Goal: Register for event/course

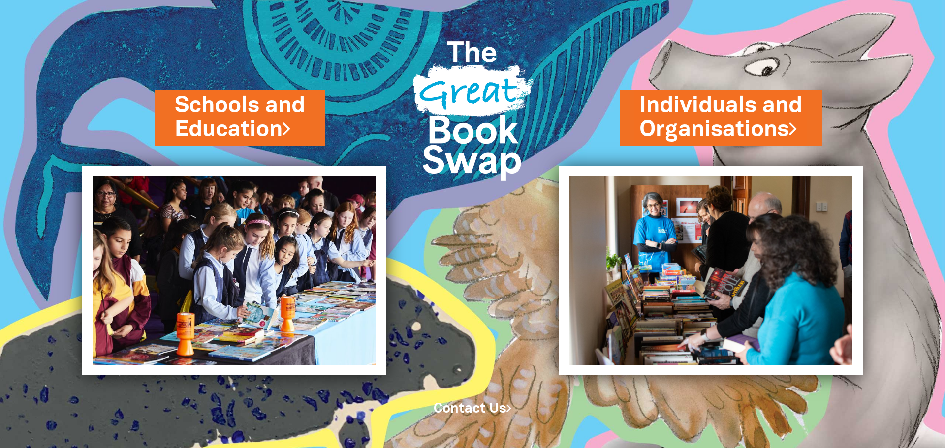
click at [477, 409] on link "Contact Us" at bounding box center [473, 409] width 78 height 12
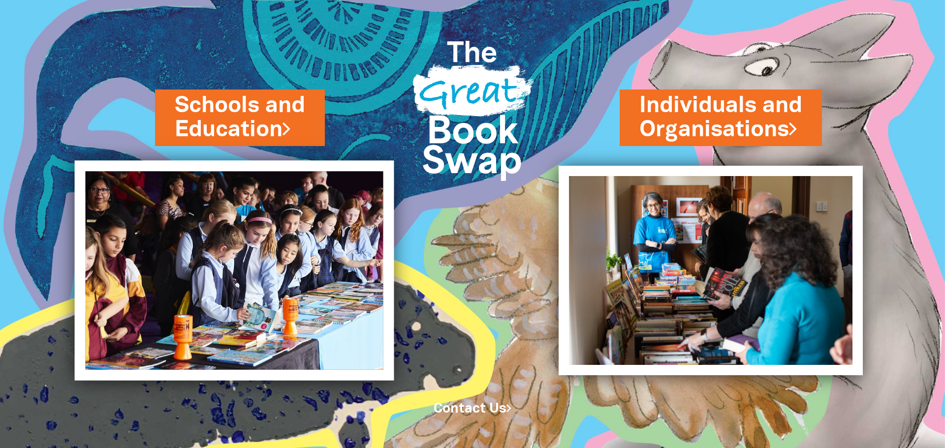
click at [237, 232] on img at bounding box center [234, 271] width 319 height 220
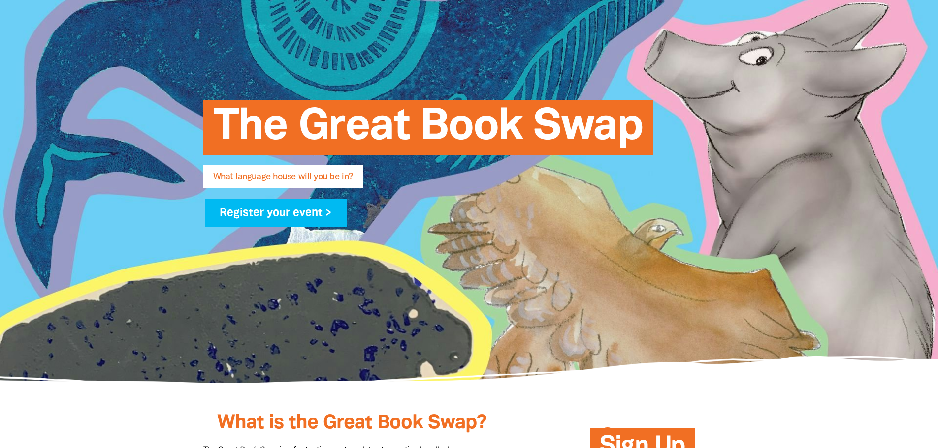
scroll to position [98, 0]
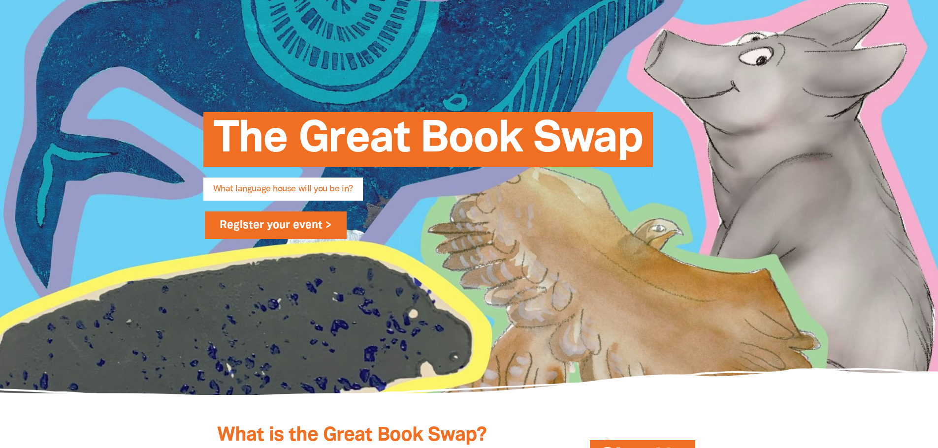
click at [322, 226] on link "Register your event >" at bounding box center [276, 226] width 142 height 28
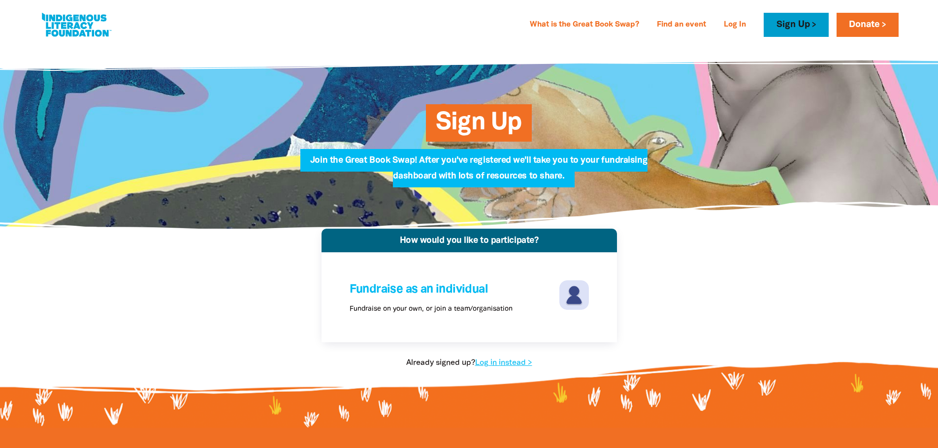
click at [792, 25] on link "Sign Up" at bounding box center [795, 25] width 64 height 24
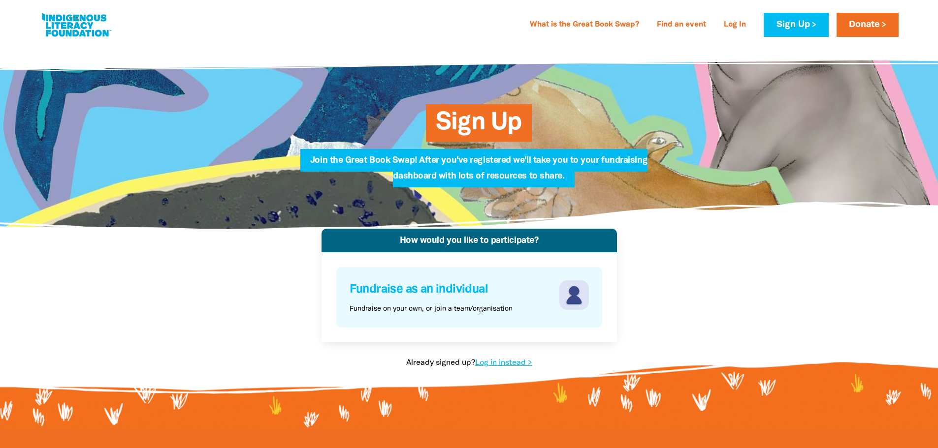
click at [435, 285] on h4 "Fundraise as an individual" at bounding box center [452, 290] width 207 height 19
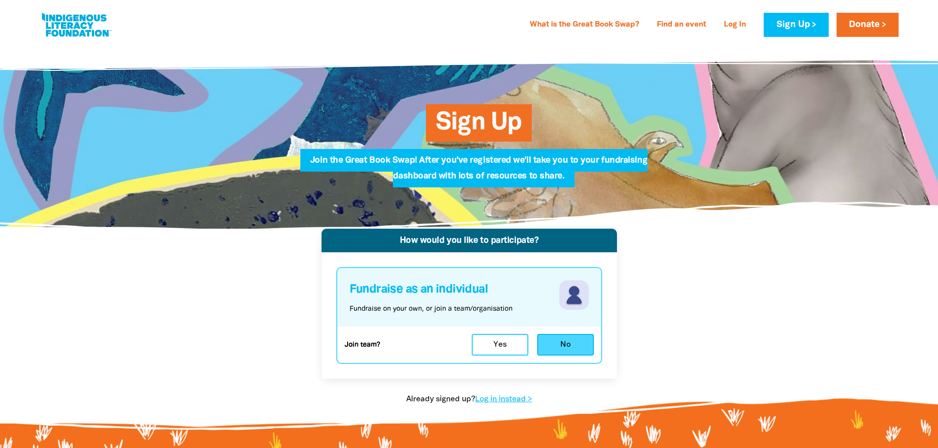
click at [561, 348] on button "No" at bounding box center [565, 345] width 57 height 22
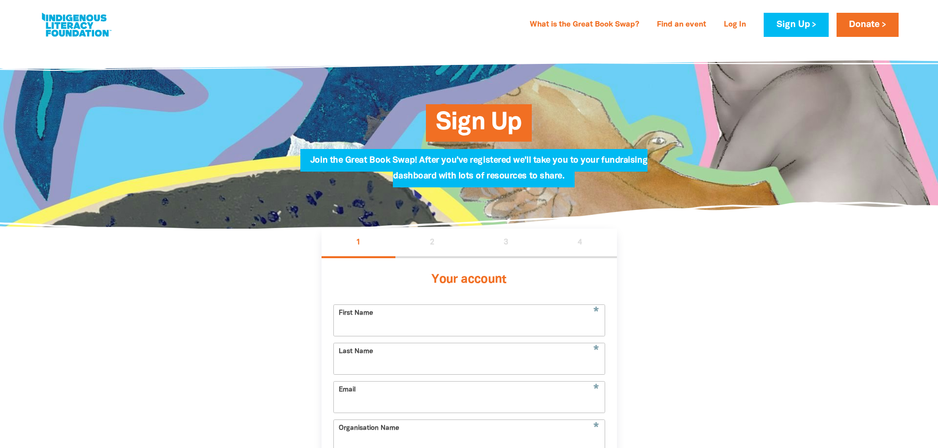
click at [492, 316] on input "First Name" at bounding box center [469, 320] width 271 height 31
type input "[PERSON_NAME]"
type input "Saw"
click at [420, 395] on input "Email" at bounding box center [469, 397] width 271 height 31
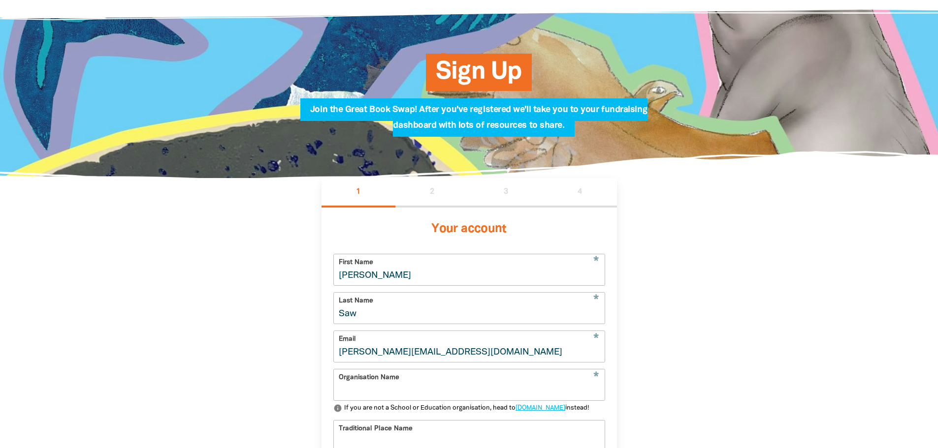
scroll to position [98, 0]
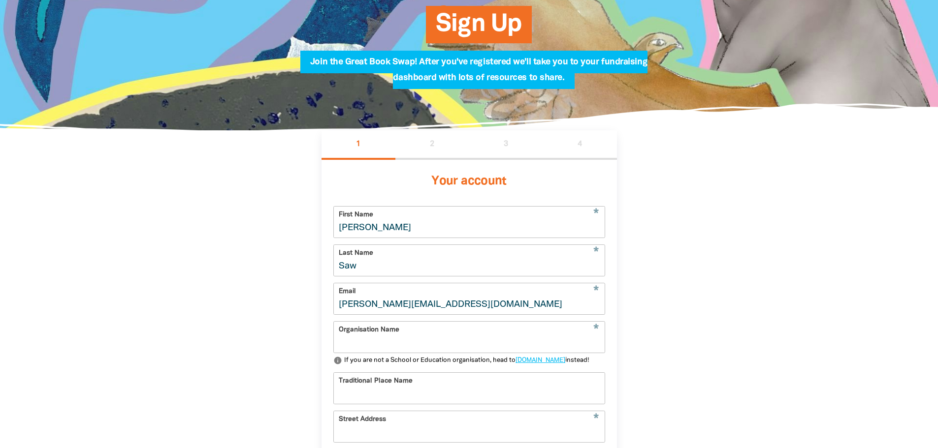
type input "[PERSON_NAME][EMAIL_ADDRESS][DOMAIN_NAME]"
click at [461, 342] on input "Organisation Name" at bounding box center [469, 337] width 271 height 31
type input "[GEOGRAPHIC_DATA]"
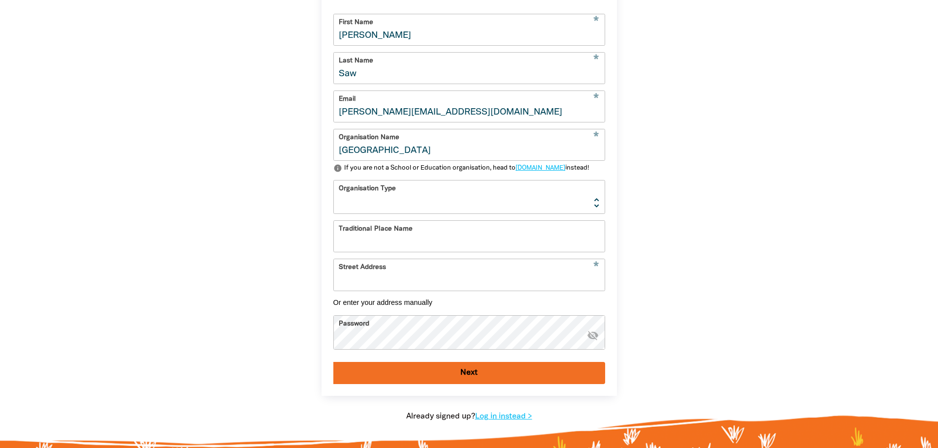
scroll to position [295, 0]
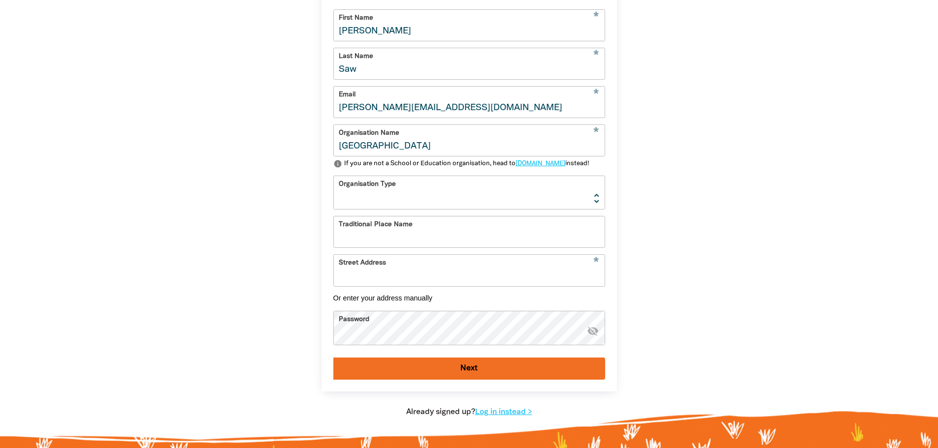
click at [477, 205] on select "[GEOGRAPHIC_DATA] K-12 University or [GEOGRAPHIC_DATA]" at bounding box center [469, 192] width 271 height 33
select select "primary-school"
click at [334, 193] on select "[GEOGRAPHIC_DATA] K-12 University or [GEOGRAPHIC_DATA]" at bounding box center [469, 192] width 271 height 33
click at [421, 248] on input "Traditional Place Name" at bounding box center [469, 232] width 271 height 31
click at [456, 286] on input "Street Address" at bounding box center [469, 270] width 271 height 31
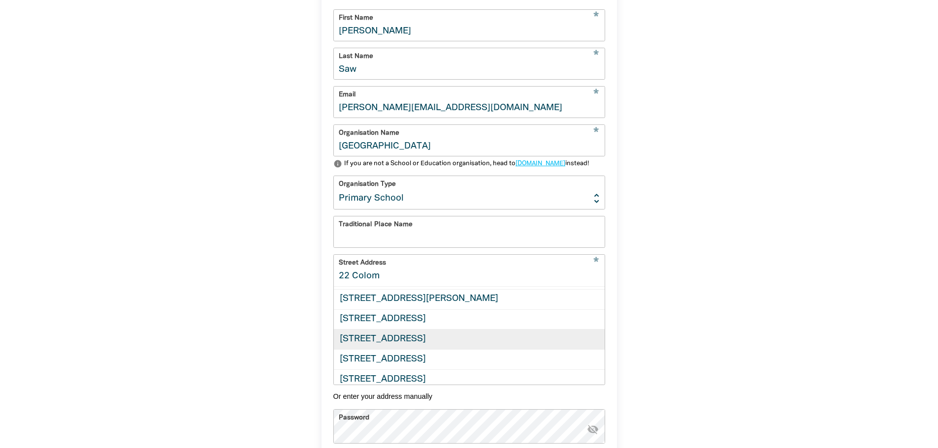
scroll to position [53, 0]
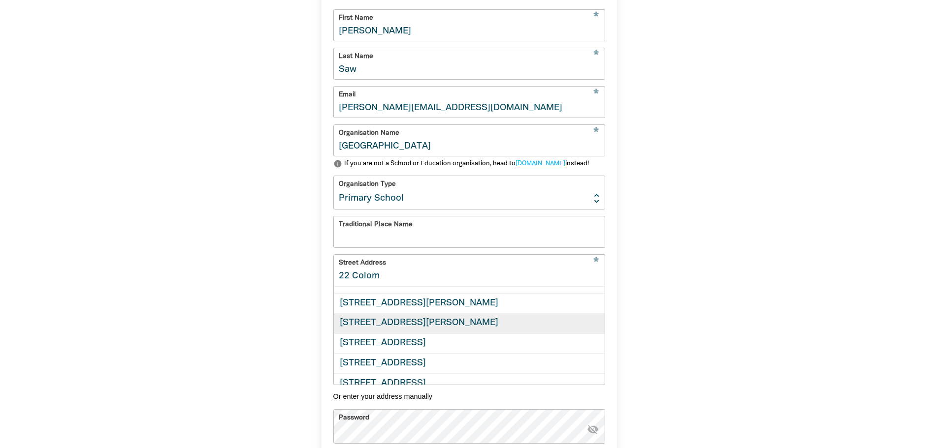
click at [418, 334] on div "[STREET_ADDRESS][PERSON_NAME]" at bounding box center [469, 323] width 271 height 20
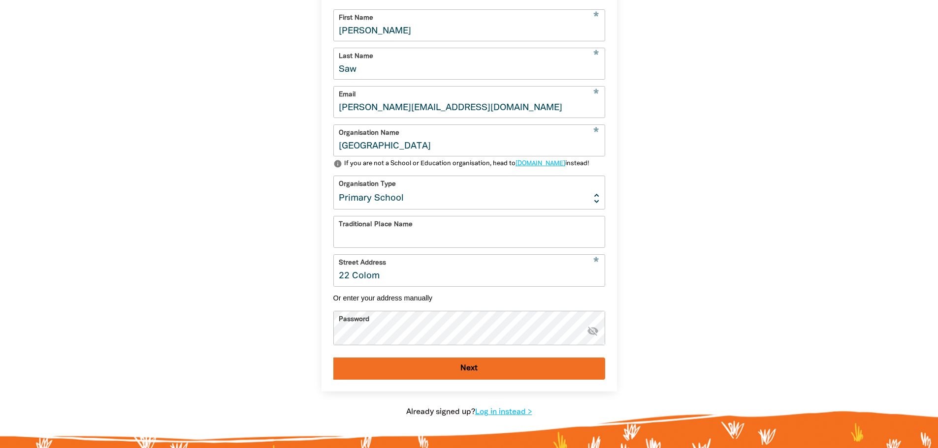
type input "[STREET_ADDRESS][PERSON_NAME]"
click at [333, 358] on button "Next" at bounding box center [469, 369] width 272 height 22
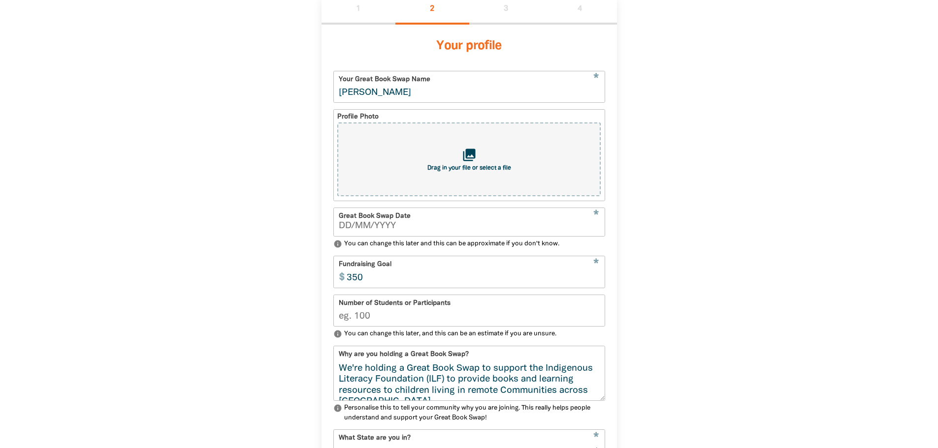
scroll to position [229, 0]
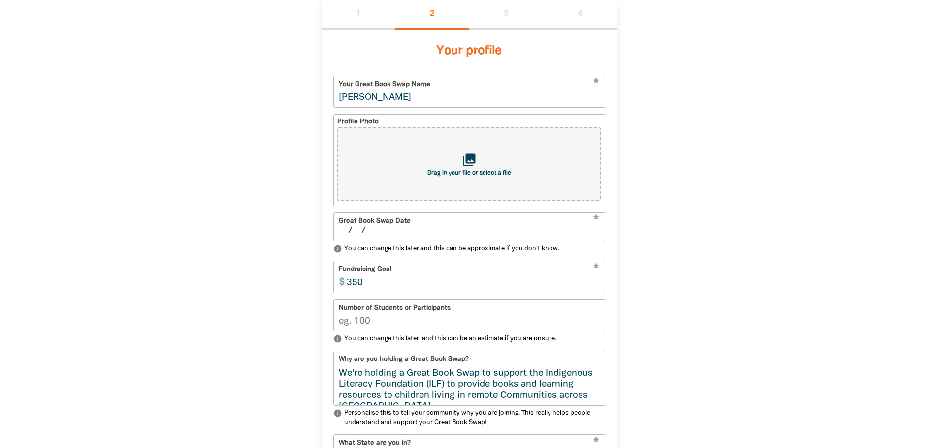
click at [401, 233] on input "__/__/____" at bounding box center [469, 231] width 261 height 9
click at [340, 234] on input "__/__/____" at bounding box center [469, 231] width 261 height 9
type input "[DATE]"
click at [597, 289] on input "349" at bounding box center [473, 276] width 263 height 31
drag, startPoint x: 371, startPoint y: 286, endPoint x: 349, endPoint y: 290, distance: 22.0
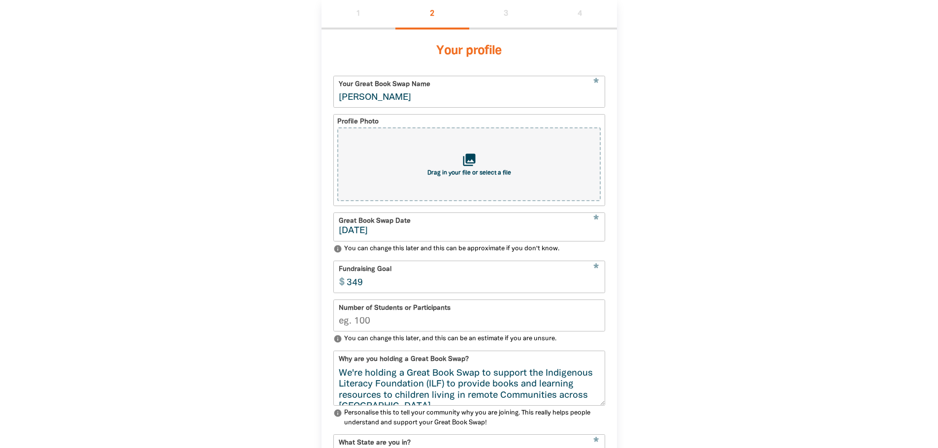
click at [349, 290] on input "349" at bounding box center [473, 276] width 263 height 31
type input "150"
drag, startPoint x: 379, startPoint y: 331, endPoint x: 367, endPoint y: 331, distance: 12.3
click at [367, 331] on input "Number of Students or Participants" at bounding box center [469, 315] width 271 height 31
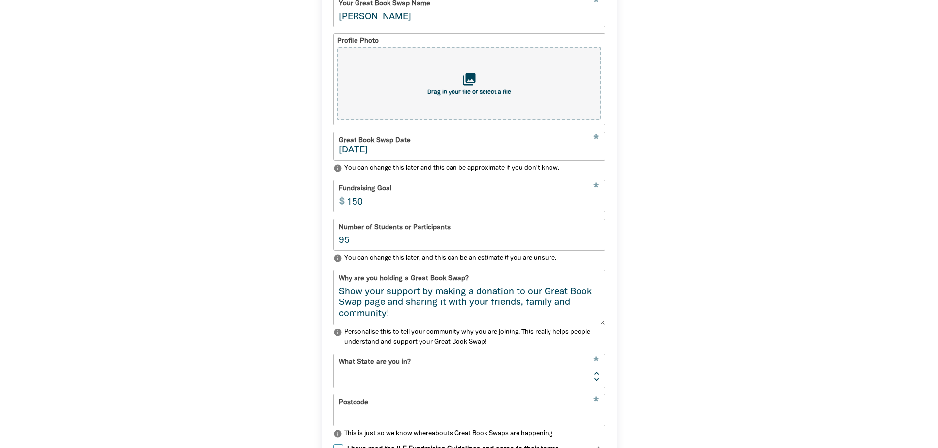
scroll to position [327, 0]
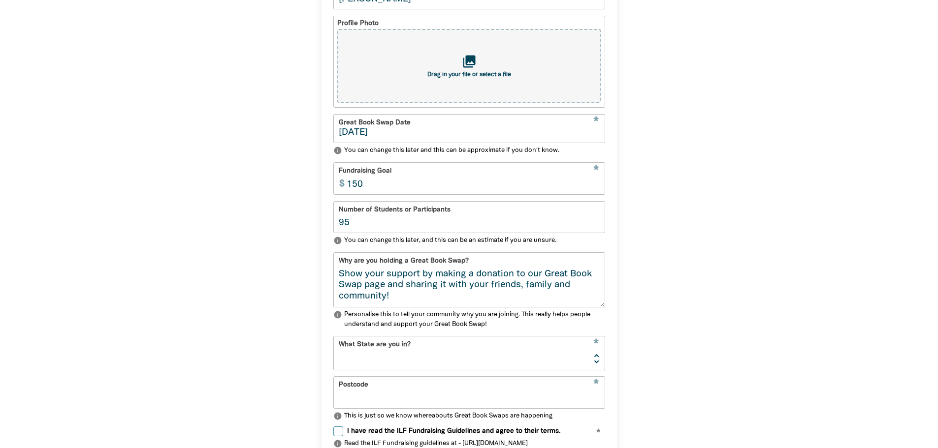
type input "95"
click at [419, 357] on select "[GEOGRAPHIC_DATA] [GEOGRAPHIC_DATA] QLD [GEOGRAPHIC_DATA] [GEOGRAPHIC_DATA] SA …" at bounding box center [469, 353] width 271 height 33
select select "WA"
click at [334, 344] on select "[GEOGRAPHIC_DATA] [GEOGRAPHIC_DATA] QLD [GEOGRAPHIC_DATA] [GEOGRAPHIC_DATA] SA …" at bounding box center [469, 353] width 271 height 33
click at [369, 407] on input "Postcode" at bounding box center [469, 392] width 271 height 31
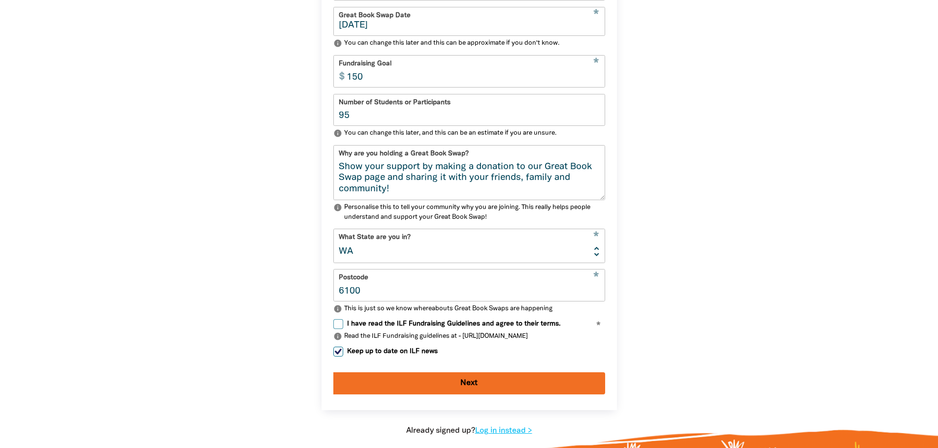
scroll to position [475, 0]
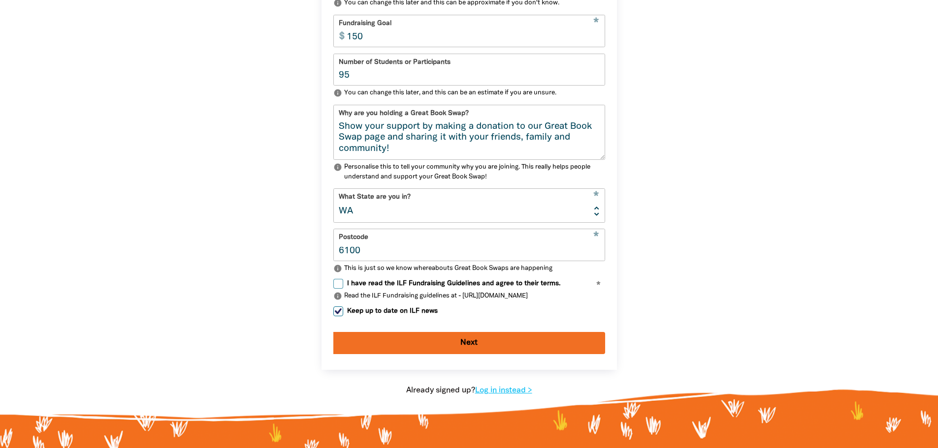
type input "6100"
click at [336, 289] on input "I have read the ILF Fundraising Guidelines and agree to their terms." at bounding box center [338, 284] width 10 height 10
checkbox input "true"
click at [337, 316] on input "Keep up to date on ILF news" at bounding box center [338, 312] width 10 height 10
checkbox input "false"
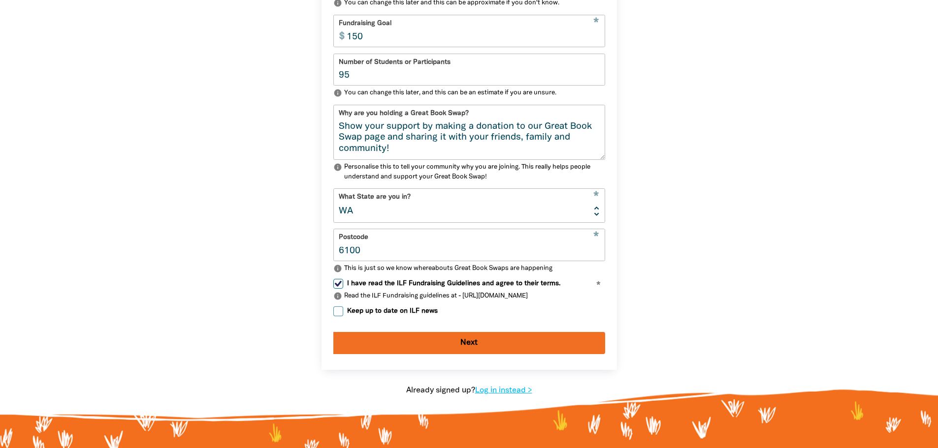
click at [375, 350] on button "Next" at bounding box center [469, 343] width 272 height 22
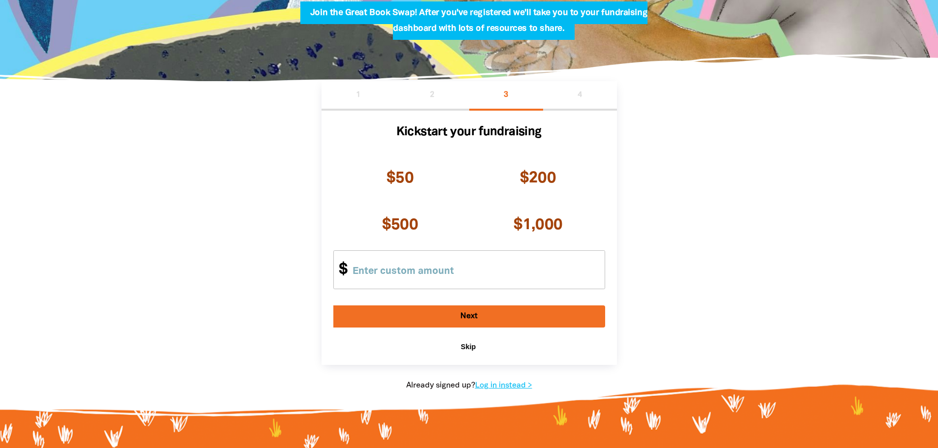
scroll to position [147, 0]
click at [467, 351] on span "Skip" at bounding box center [468, 348] width 15 height 8
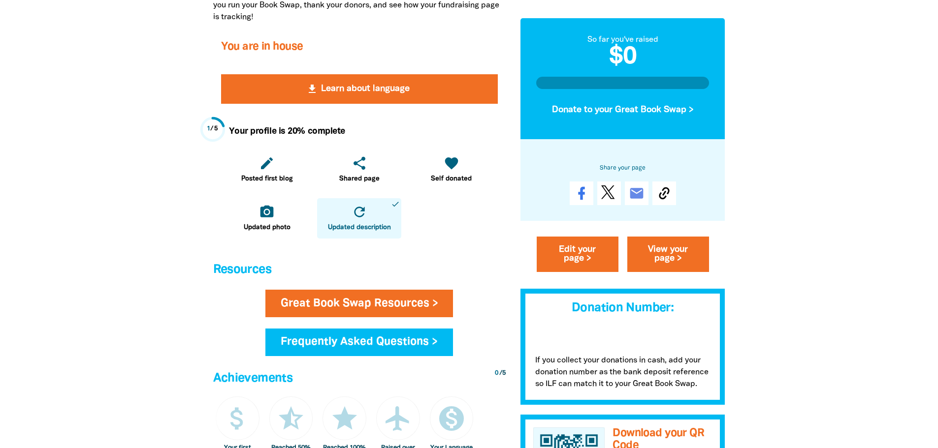
scroll to position [197, 0]
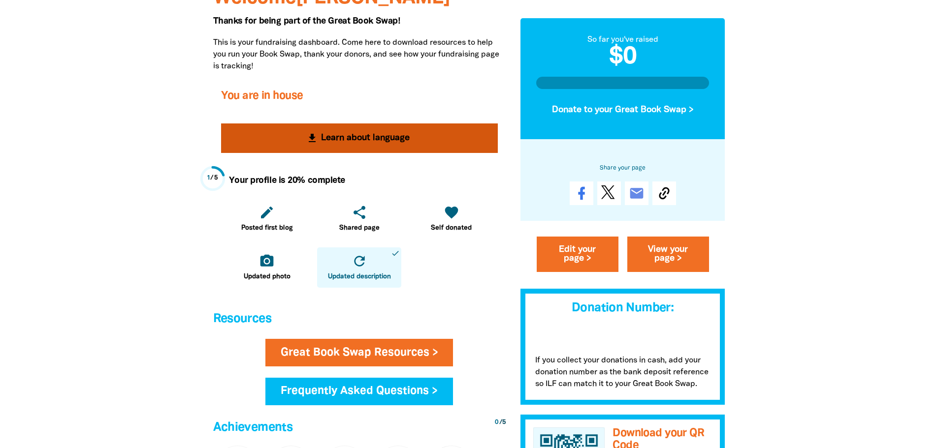
click at [329, 139] on button "get_app Learn about language" at bounding box center [359, 139] width 277 height 30
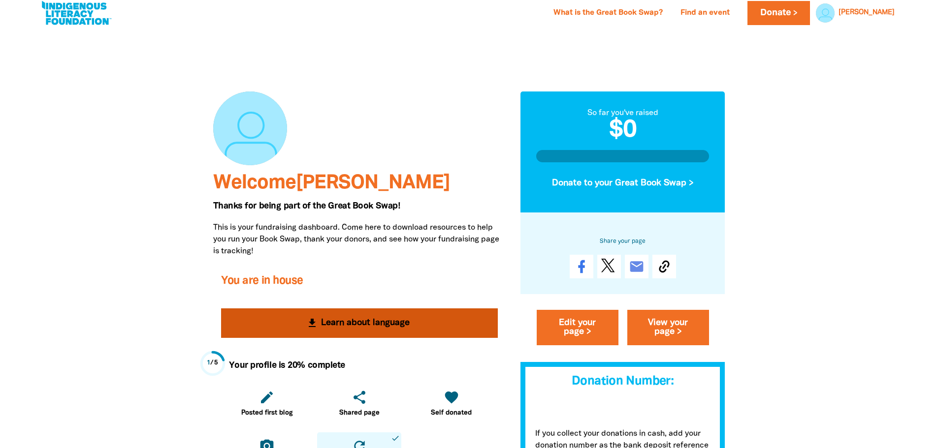
scroll to position [0, 0]
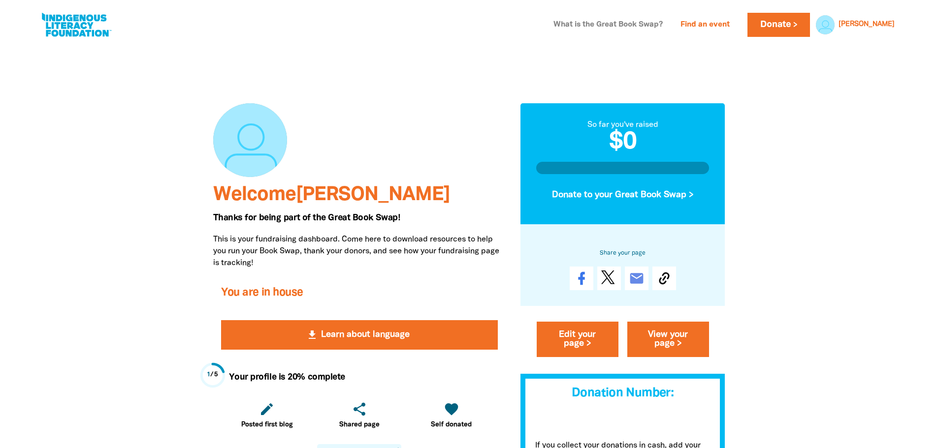
click at [668, 27] on link "What is the Great Book Swap?" at bounding box center [607, 25] width 121 height 16
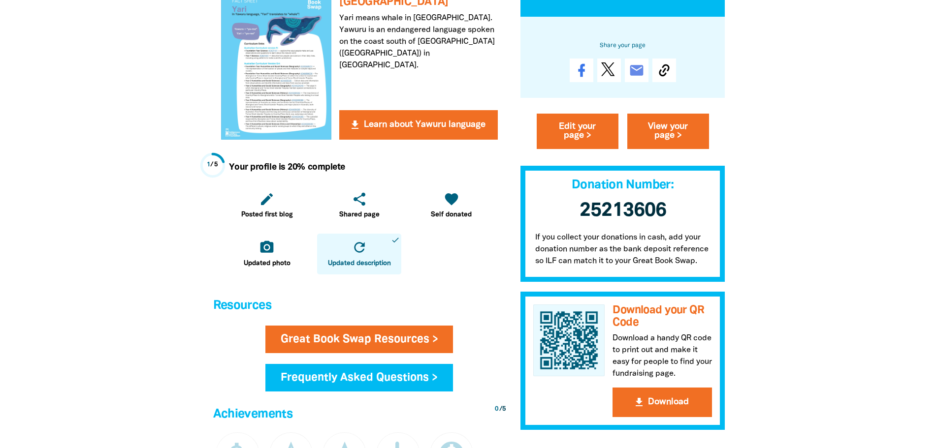
scroll to position [246, 0]
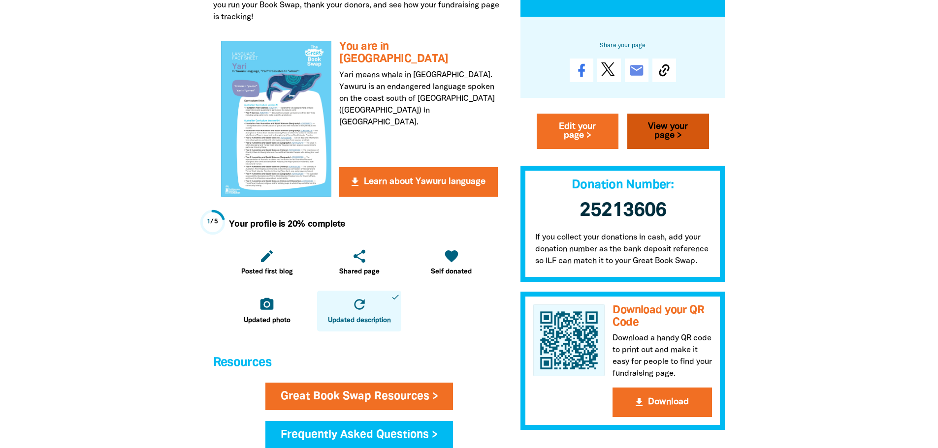
click at [653, 137] on link "View your page >" at bounding box center [668, 131] width 82 height 35
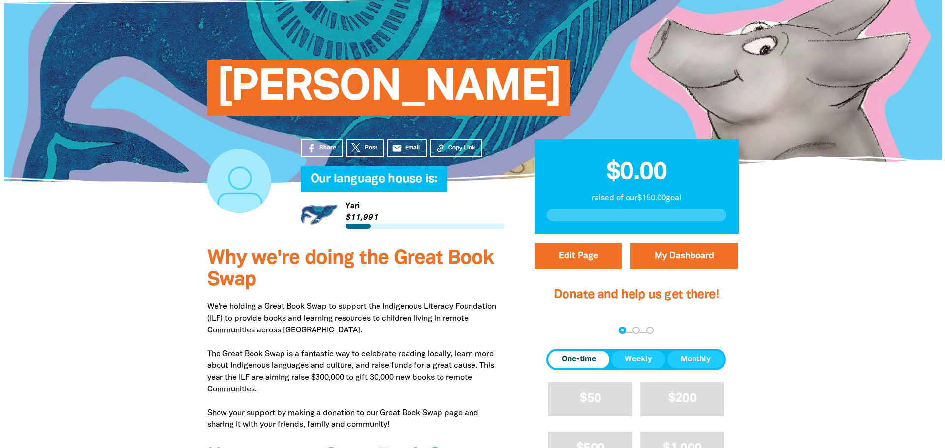
scroll to position [49, 0]
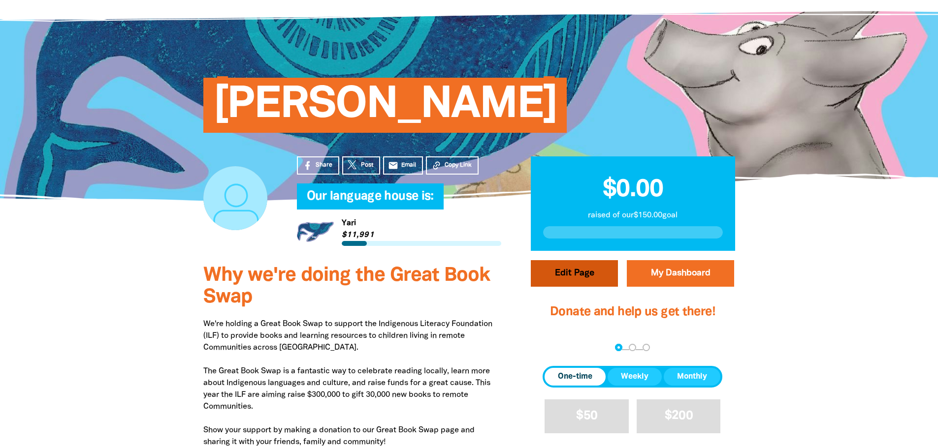
click at [562, 273] on button "Edit Page" at bounding box center [574, 273] width 87 height 27
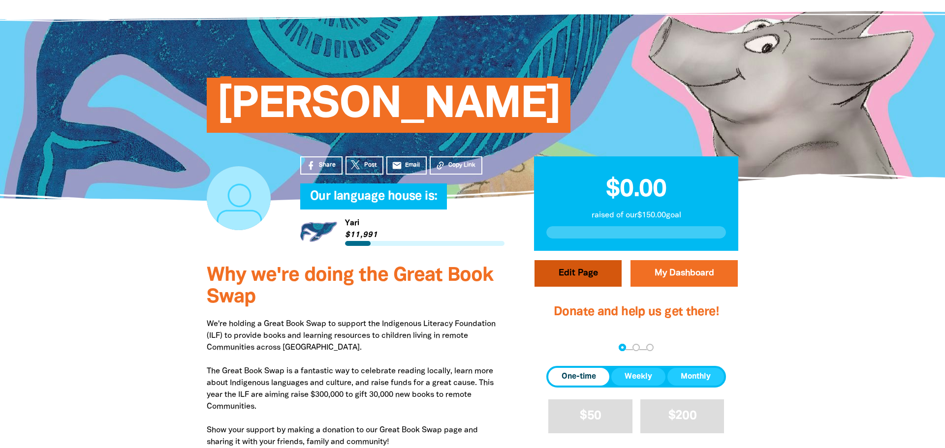
select select "WA"
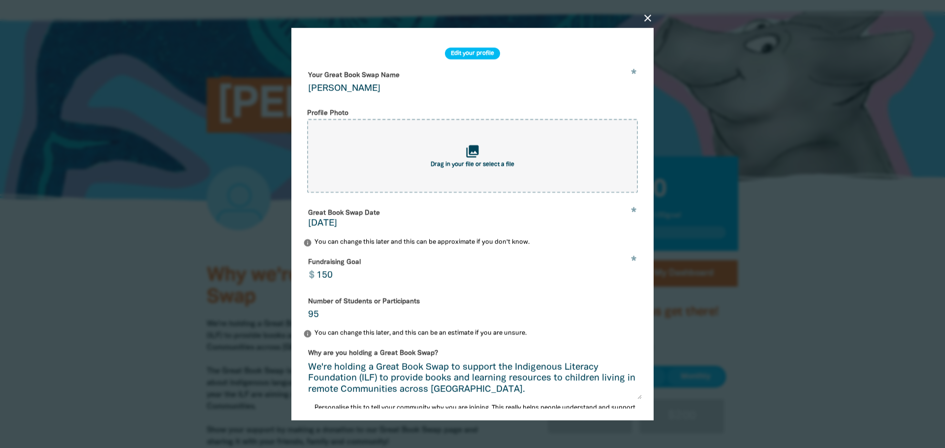
click at [362, 89] on input "Cathy Saw" at bounding box center [472, 82] width 339 height 31
drag, startPoint x: 359, startPoint y: 90, endPoint x: 300, endPoint y: 92, distance: 59.1
click at [300, 91] on div "close Edit your profile * Your Great Book Swap Name Cathy Saw Profile Photo col…" at bounding box center [472, 224] width 362 height 393
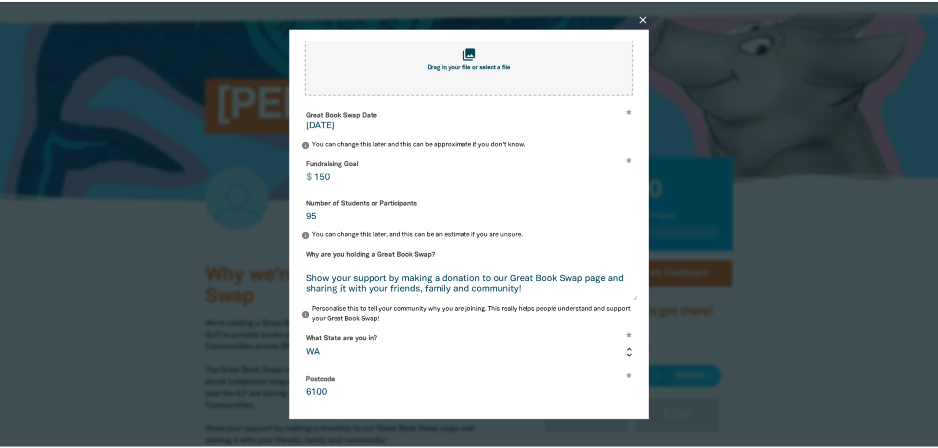
scroll to position [194, 0]
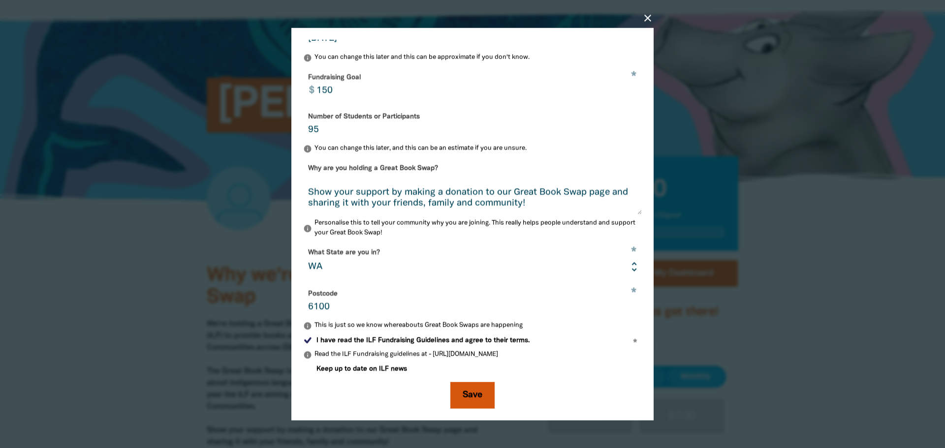
type input "Regent College Book Fair"
click at [454, 395] on button "Save" at bounding box center [472, 395] width 44 height 27
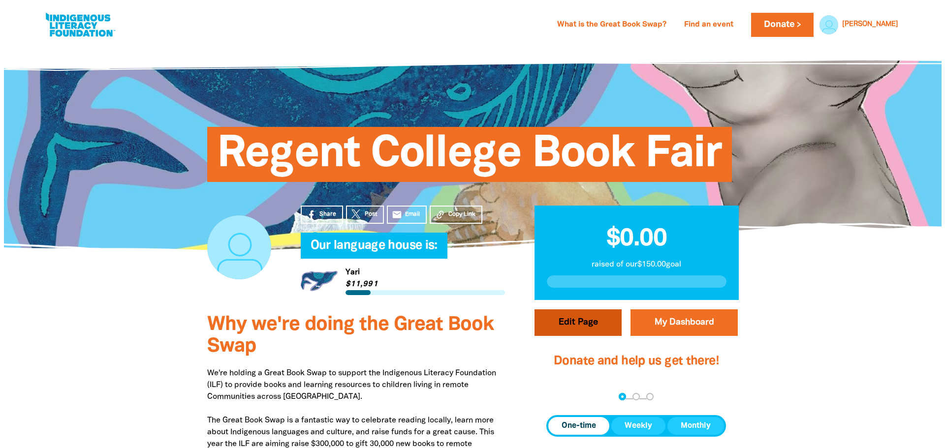
scroll to position [49, 0]
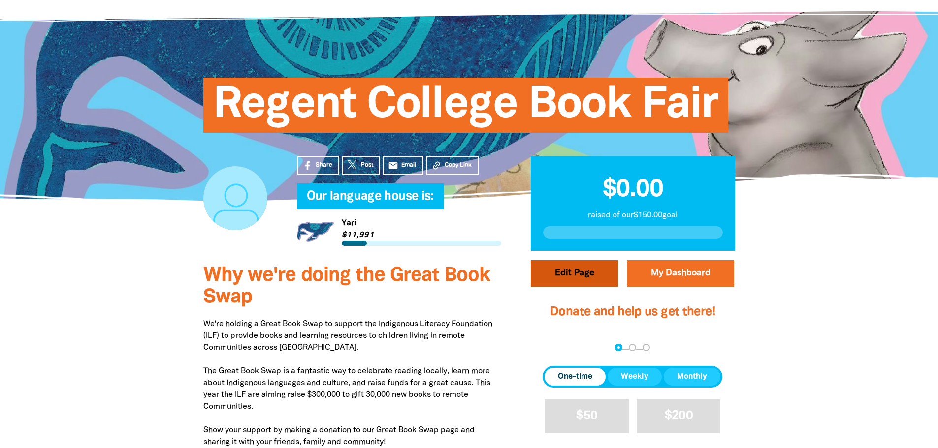
click at [572, 275] on button "Edit Page" at bounding box center [574, 273] width 87 height 27
select select "WA"
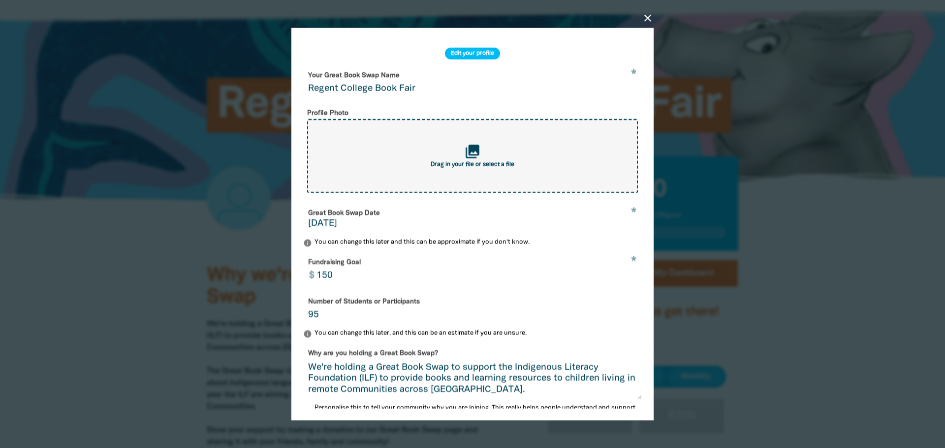
drag, startPoint x: 398, startPoint y: 155, endPoint x: 573, endPoint y: 159, distance: 175.3
click at [573, 159] on div "collections Drag in your file or select a file" at bounding box center [472, 156] width 331 height 74
click at [470, 159] on icon "collections" at bounding box center [473, 151] width 16 height 16
type input "C:\fakepath\Regent-College-Crest-PMS-NEW_web-1.png"
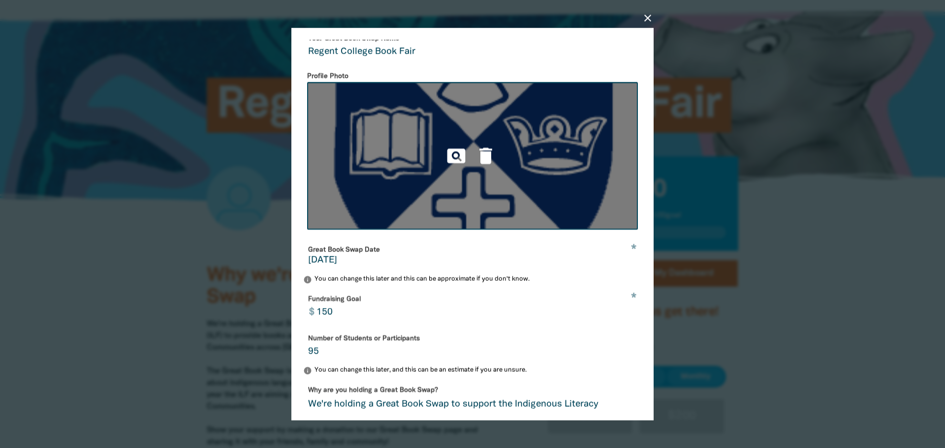
scroll to position [268, 0]
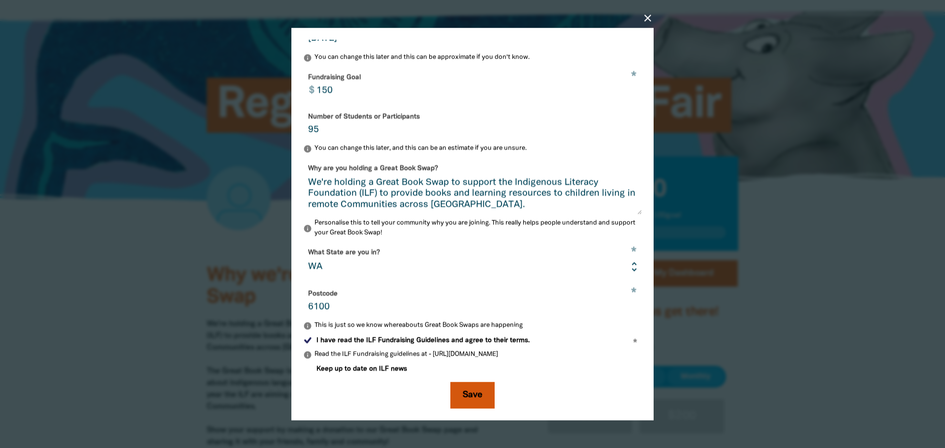
click at [467, 395] on button "Save" at bounding box center [472, 395] width 44 height 27
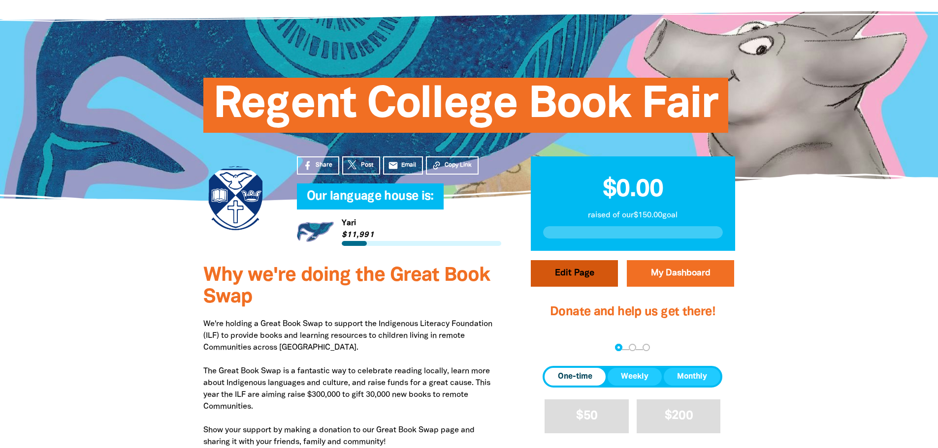
click at [553, 272] on button "Edit Page" at bounding box center [574, 273] width 87 height 27
select select "WA"
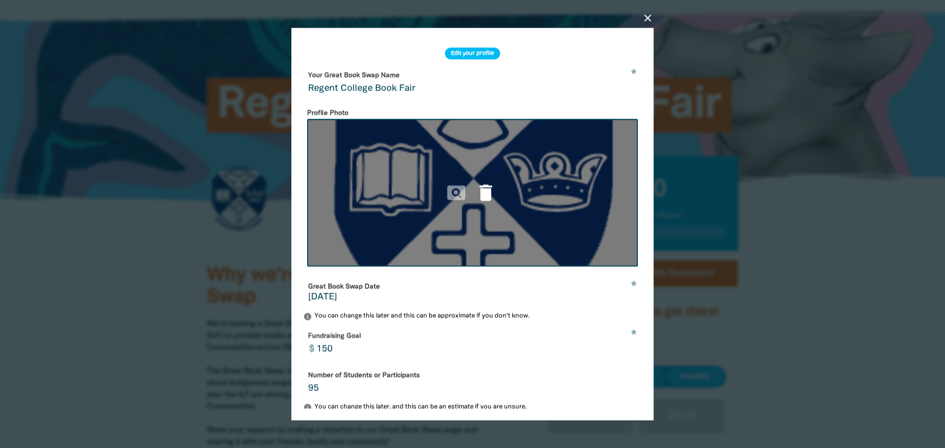
click at [479, 193] on icon "delete" at bounding box center [486, 193] width 22 height 22
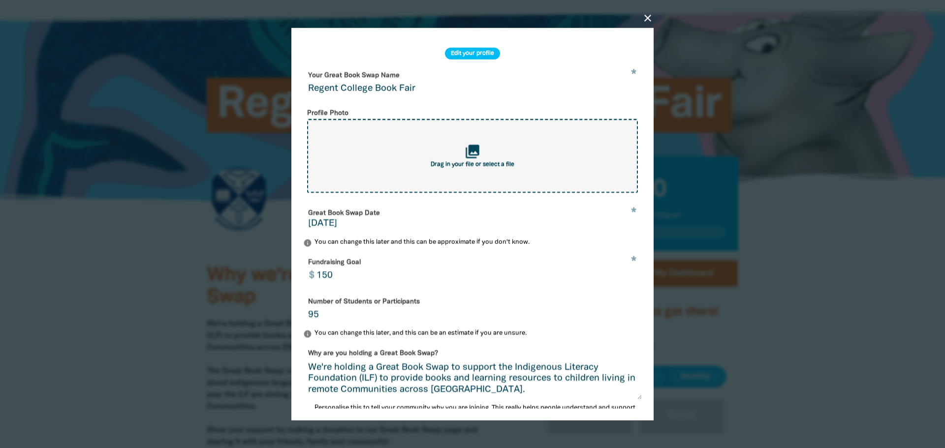
drag, startPoint x: 468, startPoint y: 161, endPoint x: 457, endPoint y: 158, distance: 11.2
click at [457, 158] on div "collections Drag in your file or select a file" at bounding box center [472, 156] width 331 height 74
type input "C:\fakepath\Regent-College-Crest-PMS-NEW_web-1.png"
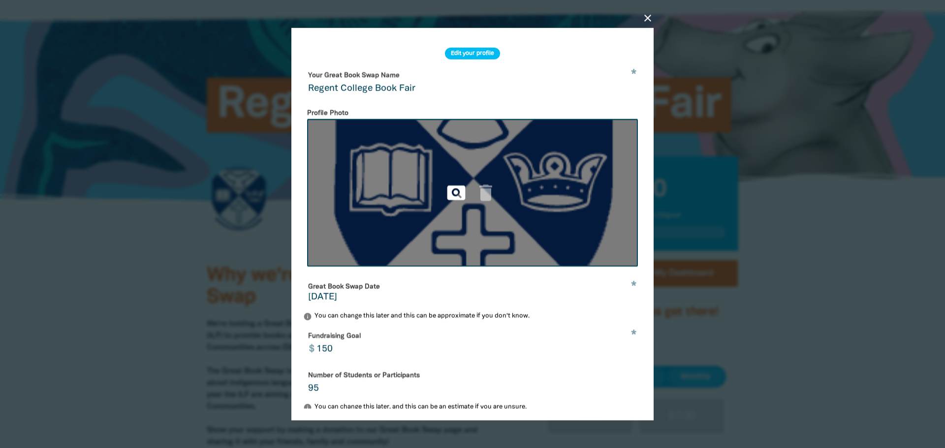
click at [452, 195] on icon "pageview" at bounding box center [456, 193] width 22 height 22
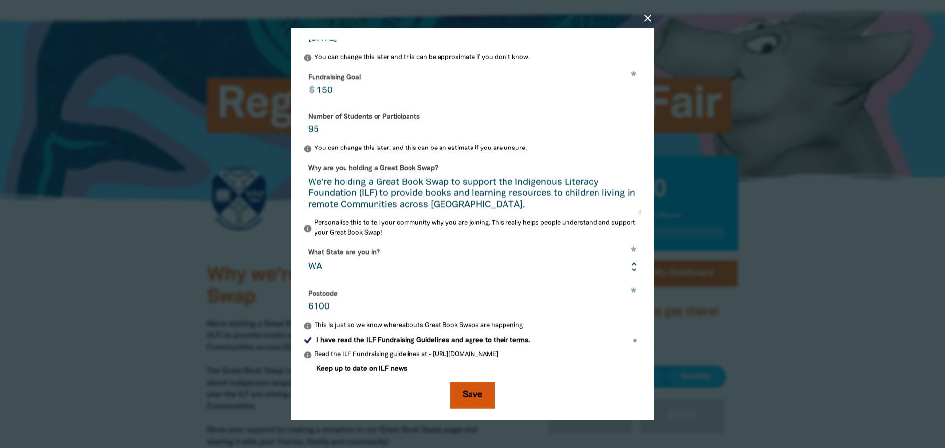
click at [475, 400] on button "Save" at bounding box center [472, 395] width 44 height 27
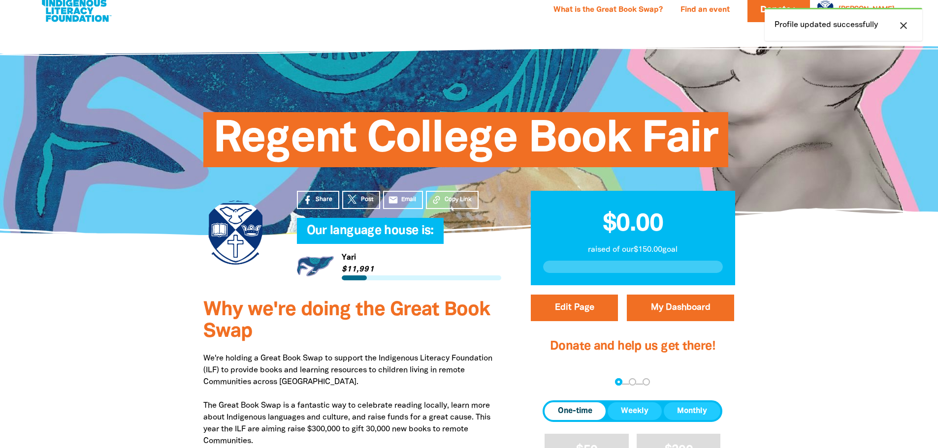
scroll to position [0, 0]
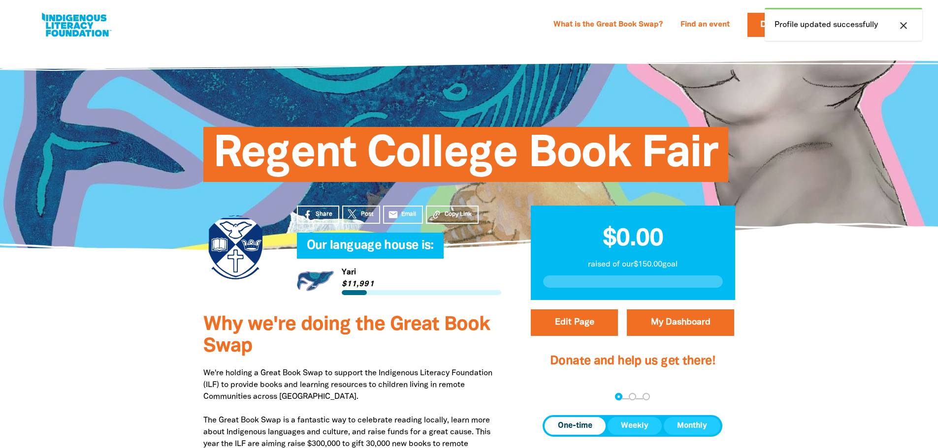
click at [903, 26] on icon "close" at bounding box center [903, 26] width 12 height 12
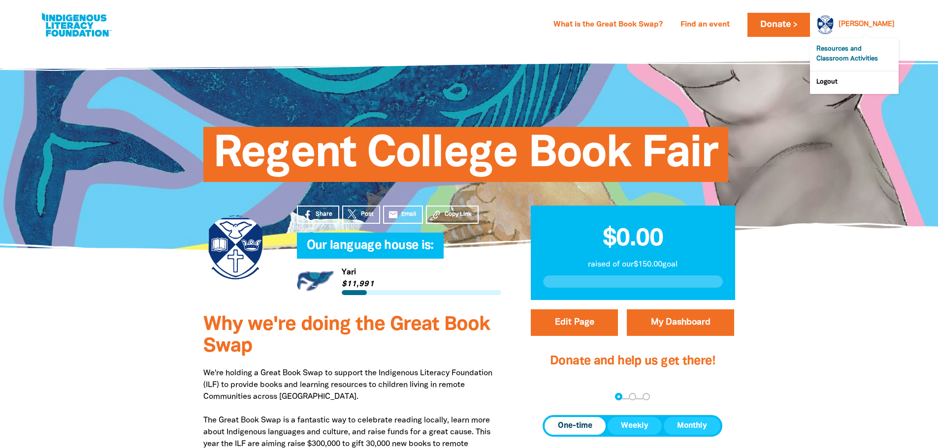
click at [850, 57] on link "Resources and Classroom Activities" at bounding box center [854, 54] width 89 height 32
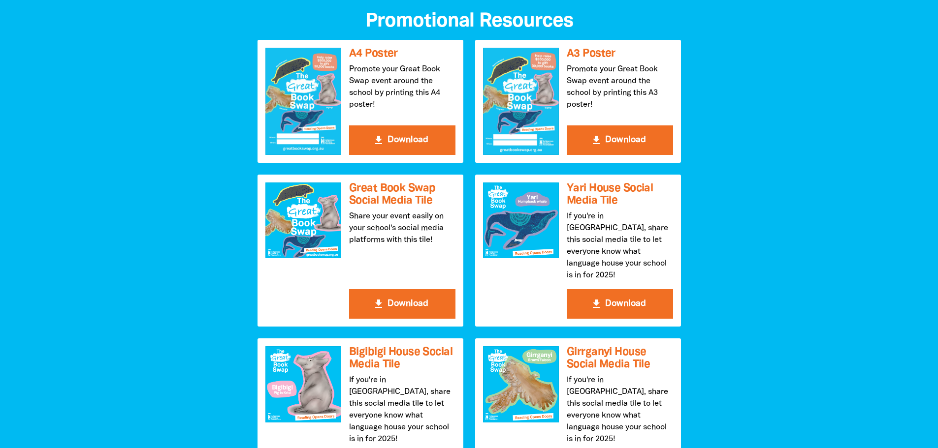
scroll to position [1083, 0]
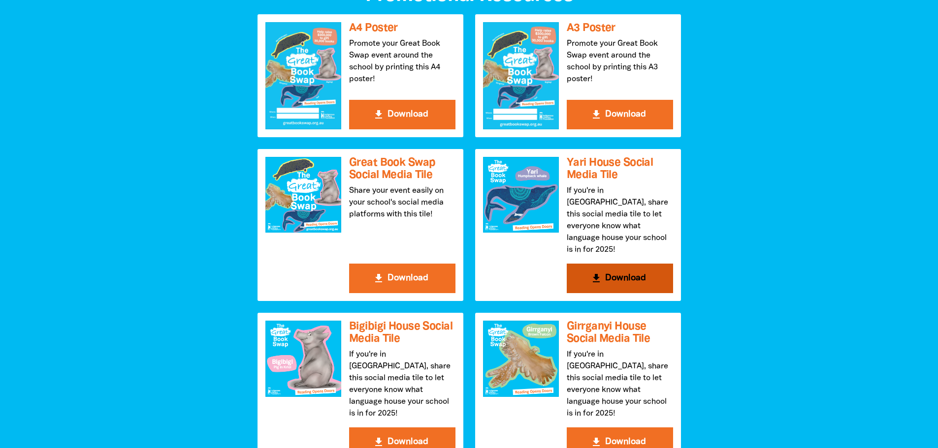
click at [618, 266] on button "get_app Download" at bounding box center [619, 279] width 106 height 30
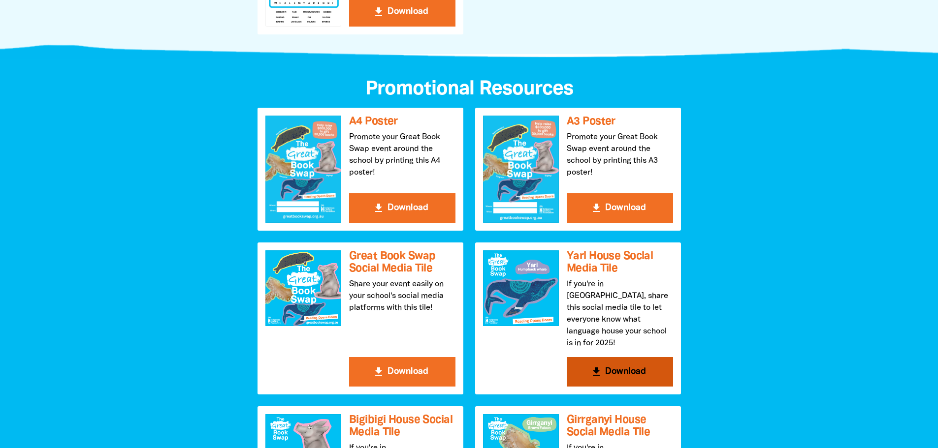
scroll to position [984, 0]
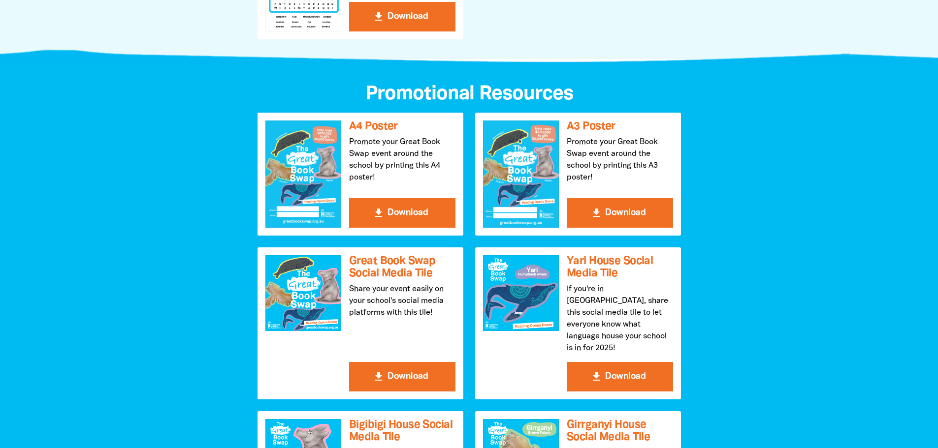
click at [831, 170] on div at bounding box center [469, 412] width 938 height 696
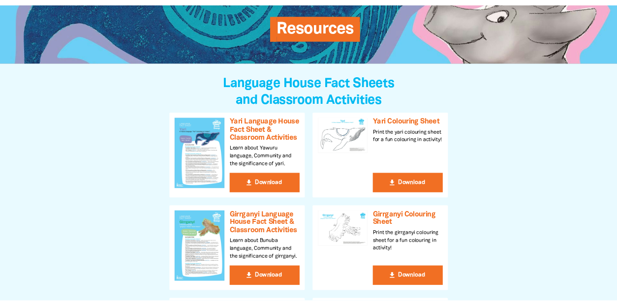
scroll to position [0, 0]
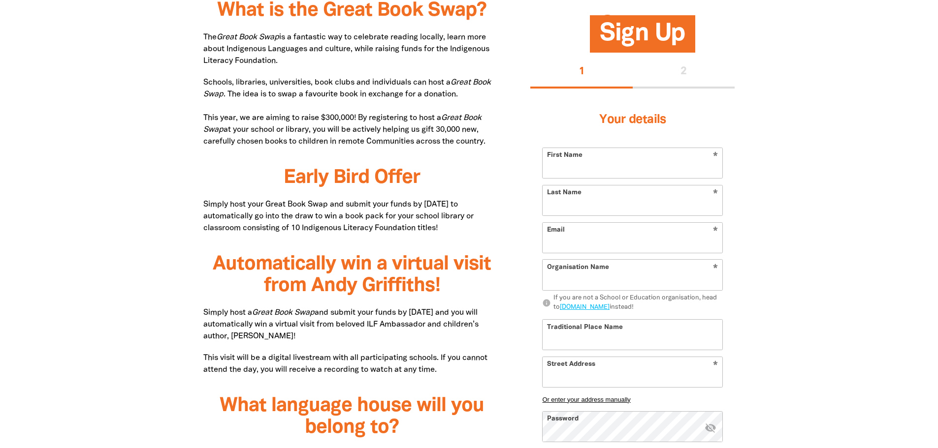
type input "[PERSON_NAME]"
type input "Saw"
type input "[PERSON_NAME][EMAIL_ADDRESS][DOMAIN_NAME]"
type input "[GEOGRAPHIC_DATA]"
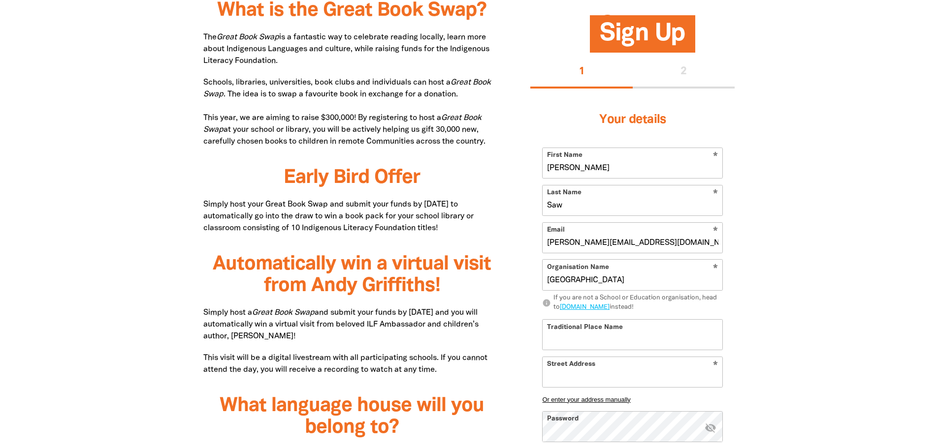
select select "primary-school"
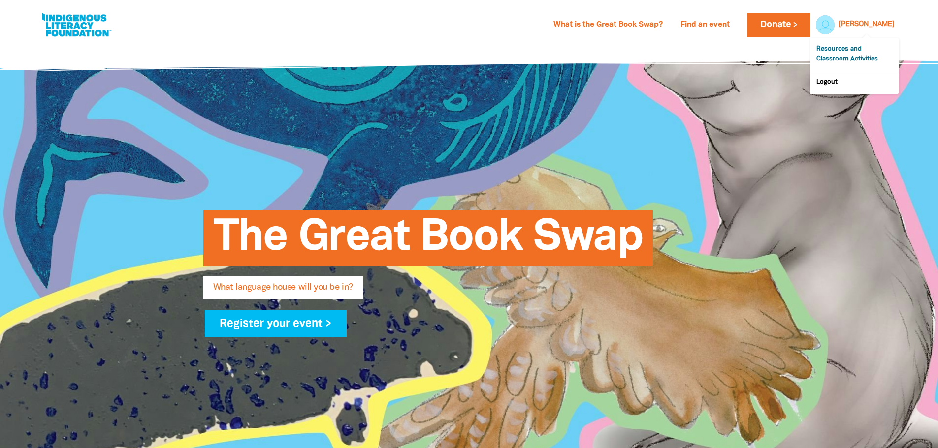
click at [856, 52] on link "Resources and Classroom Activities" at bounding box center [854, 54] width 89 height 32
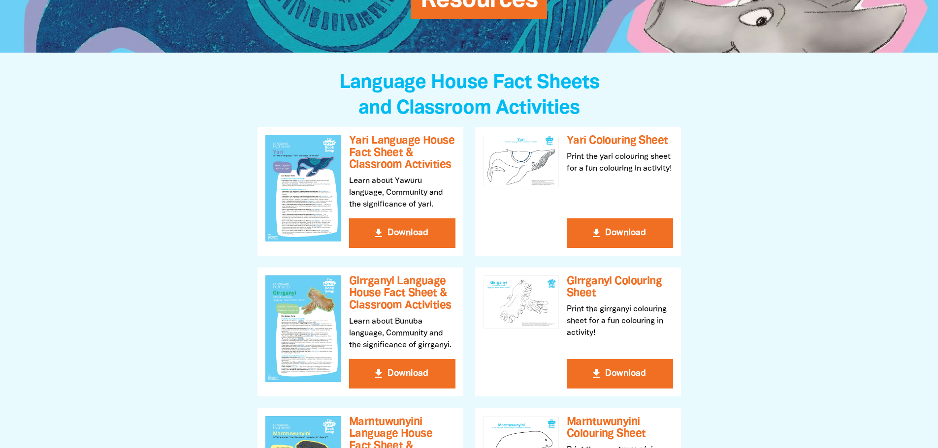
scroll to position [197, 0]
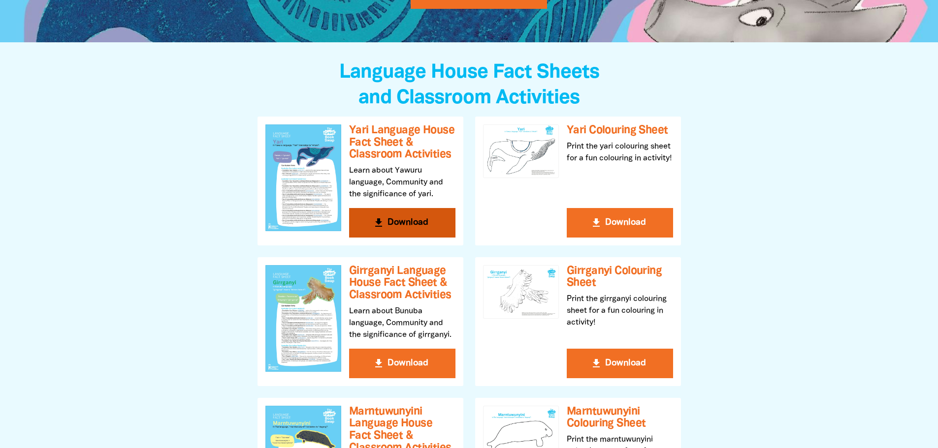
click at [394, 222] on button "get_app Download" at bounding box center [402, 223] width 106 height 30
